Goal: Transaction & Acquisition: Register for event/course

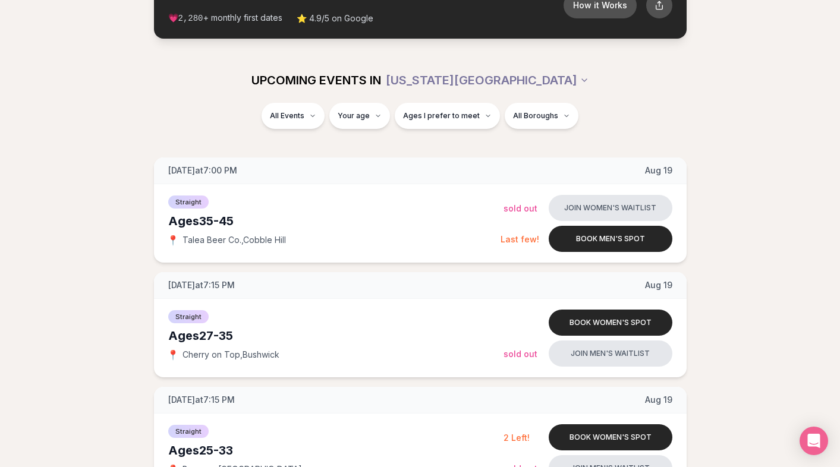
scroll to position [15, 0]
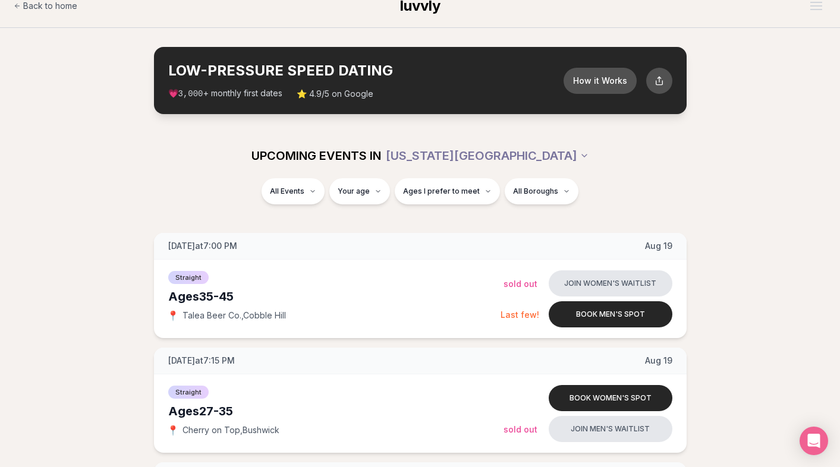
click at [127, 209] on div "All Events Your age Ages I prefer to meet All Boroughs" at bounding box center [420, 198] width 840 height 40
click at [312, 226] on div "Straight ( 49 )" at bounding box center [309, 223] width 113 height 26
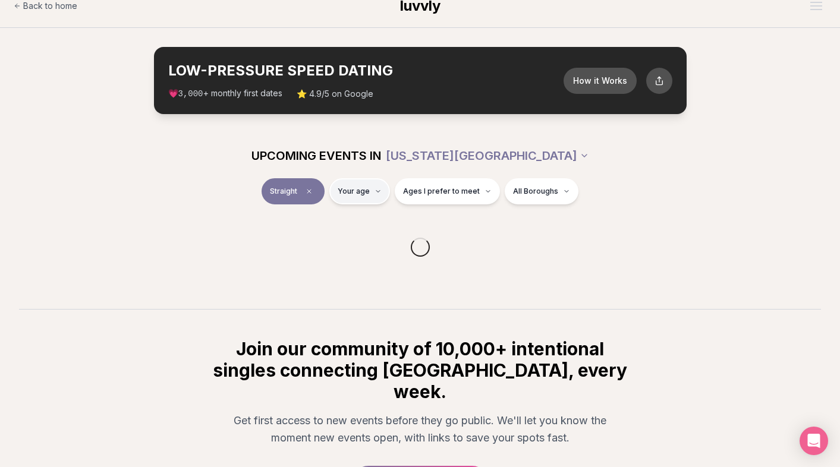
click at [369, 197] on html "Back to home luvvly LOW-PRESSURE SPEED DATING How it Works 💗 3,000 + monthly fi…" at bounding box center [420, 296] width 840 height 622
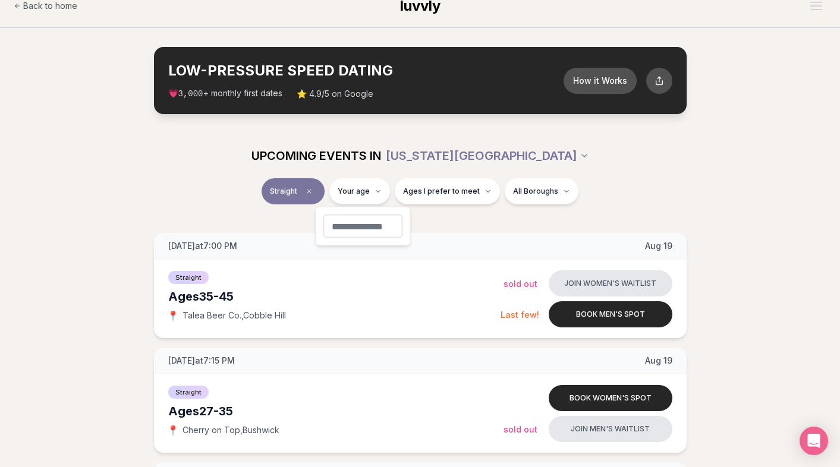
type input "**"
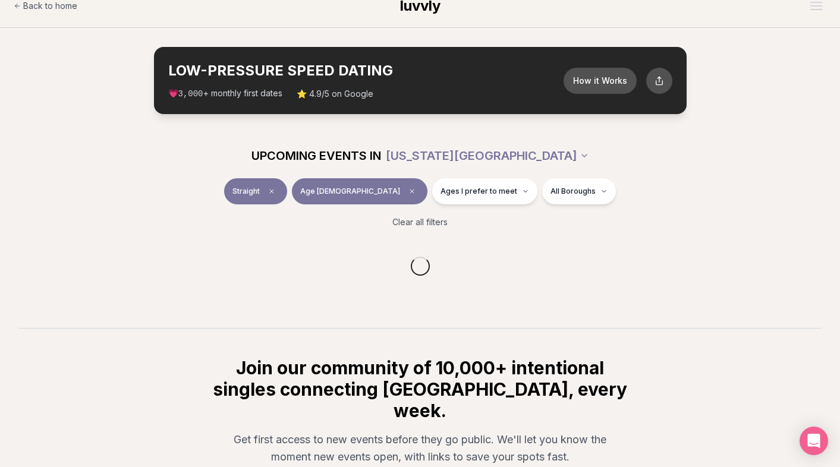
click at [333, 159] on span "UPCOMING EVENTS IN" at bounding box center [316, 155] width 130 height 17
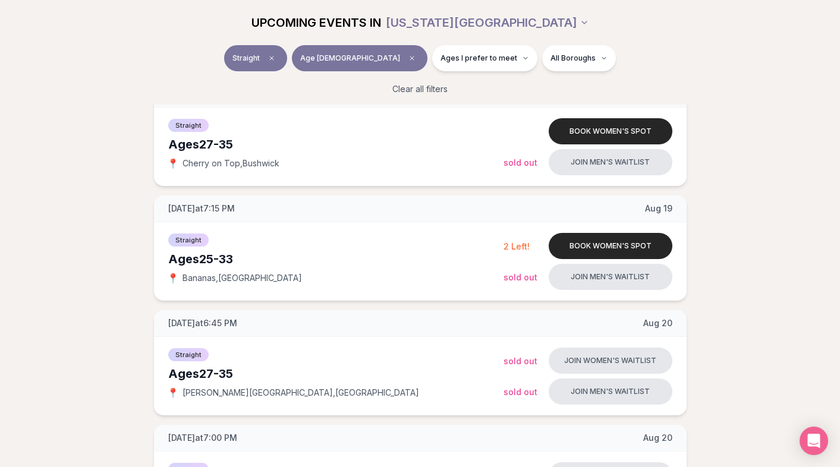
scroll to position [207, 0]
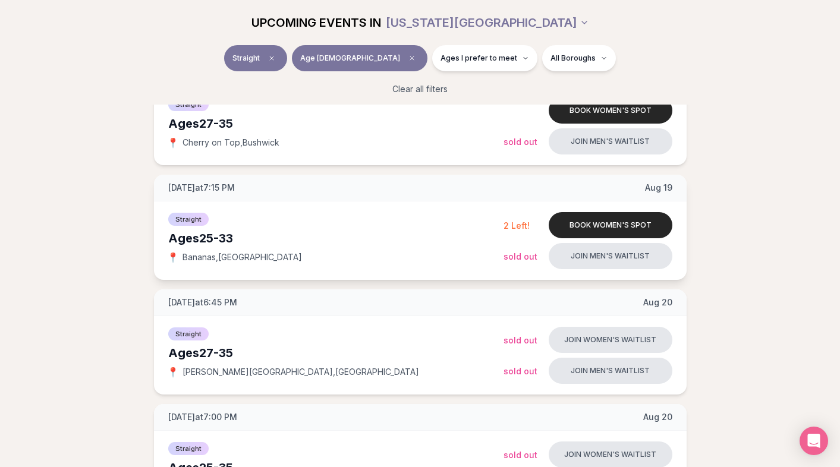
click at [522, 219] on div "2 Left!" at bounding box center [522, 225] width 36 height 14
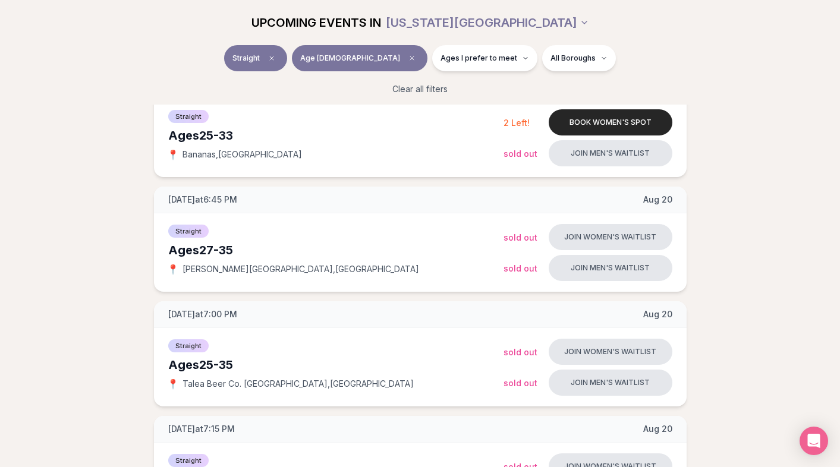
scroll to position [317, 0]
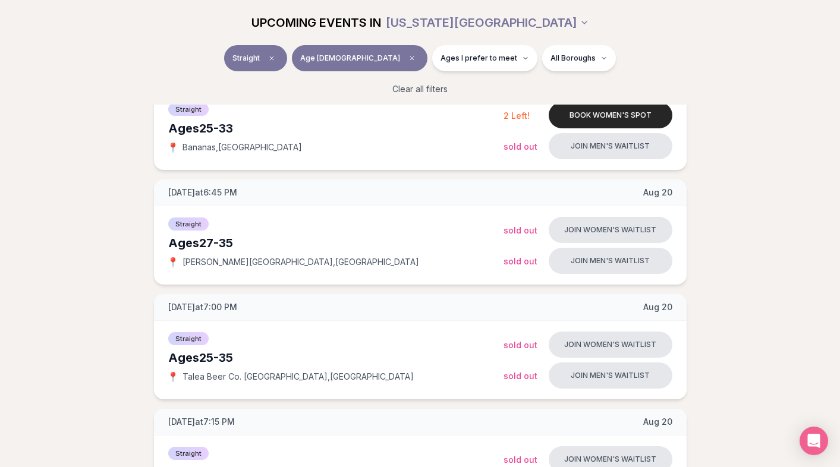
click at [446, 64] on button "Ages I prefer to meet" at bounding box center [484, 58] width 105 height 26
click at [598, 55] on div "Straight Age [DEMOGRAPHIC_DATA] Ages I prefer to meet All Boroughs" at bounding box center [420, 60] width 666 height 31
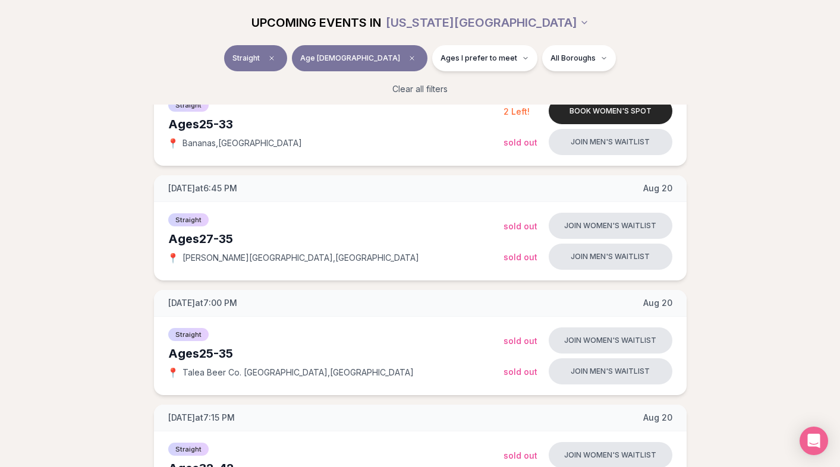
scroll to position [330, 0]
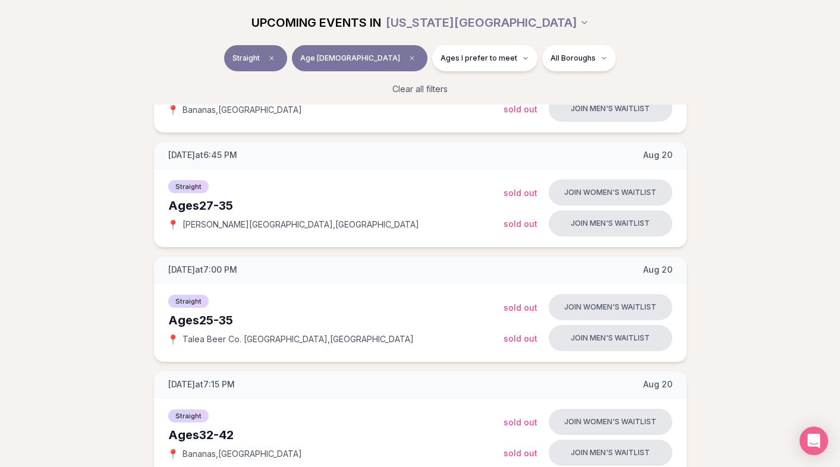
scroll to position [356, 0]
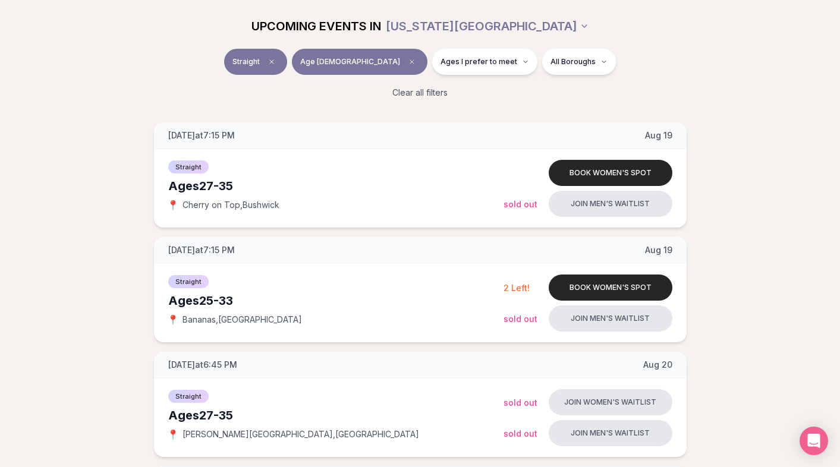
scroll to position [144, 0]
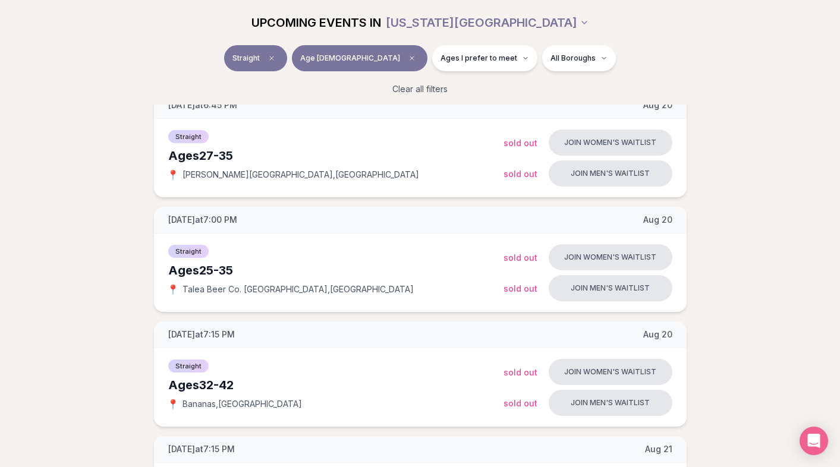
scroll to position [0, 0]
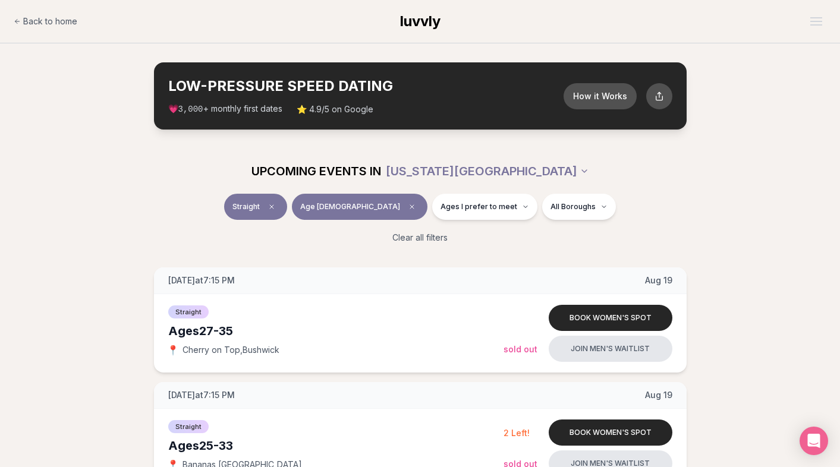
click at [711, 70] on section "LOW-PRESSURE SPEED DATING How it Works 💗 3,000 + monthly first dates ⭐ 4.9/5 on…" at bounding box center [420, 95] width 840 height 105
